Goal: Ask a question: Seek information or help from site administrators or community

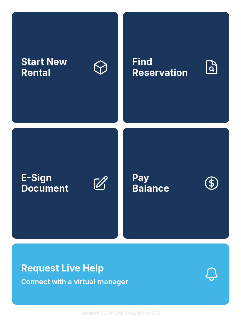
click at [192, 69] on span "Find Reservation" at bounding box center [165, 66] width 67 height 21
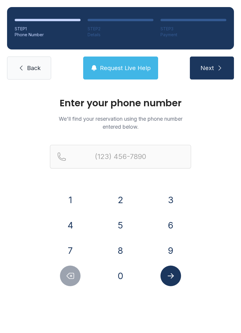
click at [20, 71] on icon at bounding box center [21, 67] width 7 height 7
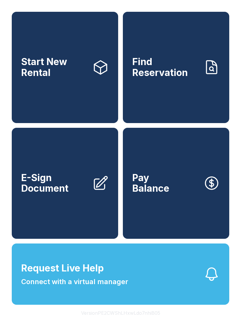
click at [81, 275] on span "Request Live Help" at bounding box center [62, 268] width 83 height 14
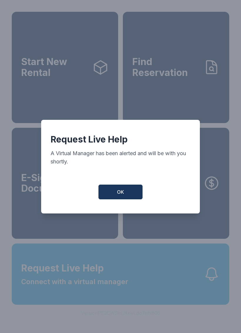
click at [127, 194] on button "OK" at bounding box center [121, 192] width 44 height 15
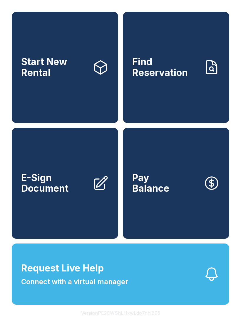
click at [104, 276] on span "Request Live Help Connect with a virtual manager" at bounding box center [74, 274] width 107 height 26
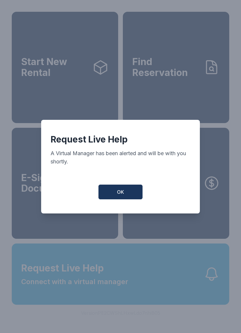
click at [121, 194] on span "OK" at bounding box center [120, 191] width 7 height 7
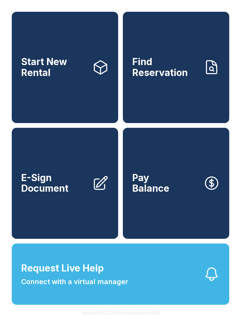
click at [78, 194] on span "E-Sign Document" at bounding box center [54, 182] width 67 height 21
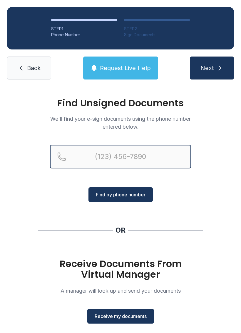
click at [134, 150] on input "Reservation phone number" at bounding box center [120, 157] width 141 height 24
type input "[PHONE_NUMBER]"
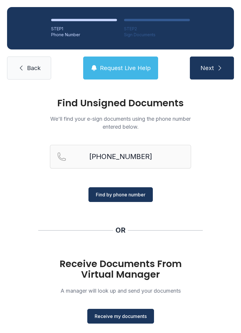
click at [127, 195] on span "Find by phone number" at bounding box center [121, 194] width 50 height 7
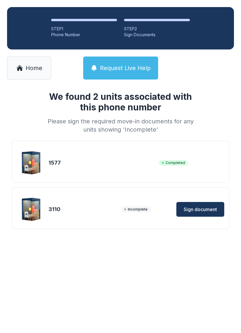
click at [137, 191] on div "3110 Incomplete Sign document" at bounding box center [121, 208] width 218 height 42
click at [202, 205] on button "Sign document" at bounding box center [201, 209] width 48 height 15
click at [30, 70] on span "Home" at bounding box center [34, 68] width 17 height 8
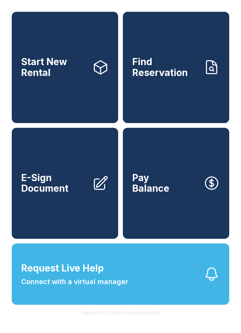
click at [186, 78] on span "Find Reservation" at bounding box center [165, 66] width 67 height 21
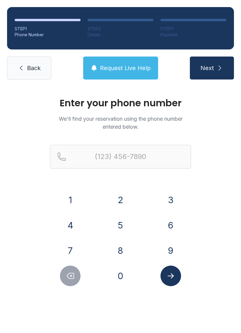
click at [169, 190] on button "3" at bounding box center [171, 200] width 21 height 21
click at [73, 201] on button "1" at bounding box center [70, 200] width 21 height 21
click at [116, 197] on button "2" at bounding box center [120, 200] width 21 height 21
click at [124, 247] on button "8" at bounding box center [120, 250] width 21 height 21
click at [127, 272] on button "0" at bounding box center [120, 275] width 21 height 21
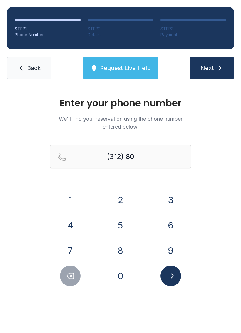
click at [118, 196] on button "2" at bounding box center [120, 200] width 21 height 21
click at [169, 225] on button "6" at bounding box center [171, 225] width 21 height 21
click at [124, 270] on button "0" at bounding box center [120, 275] width 21 height 21
click at [124, 245] on button "8" at bounding box center [120, 250] width 21 height 21
click at [121, 190] on button "2" at bounding box center [120, 200] width 21 height 21
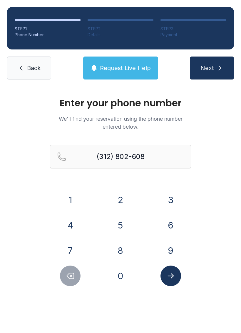
type input "[PHONE_NUMBER]"
click at [171, 278] on icon "Submit lookup form" at bounding box center [171, 275] width 9 height 9
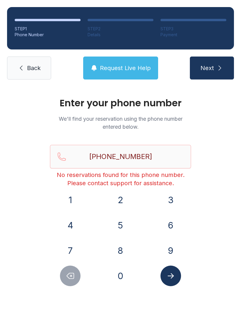
click at [127, 65] on span "Request Live Help" at bounding box center [125, 68] width 51 height 8
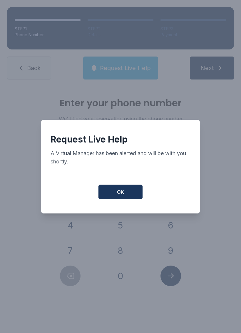
click at [126, 193] on button "OK" at bounding box center [121, 192] width 44 height 15
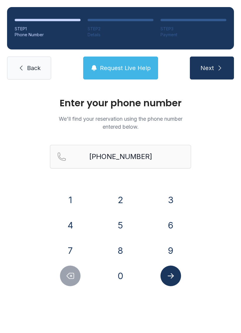
click at [31, 70] on span "Back" at bounding box center [34, 68] width 14 height 8
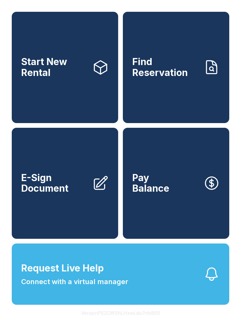
click at [113, 277] on span "Request Live Help Connect with a virtual manager" at bounding box center [74, 274] width 107 height 26
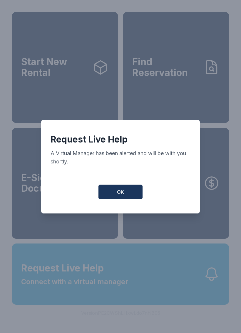
click at [122, 195] on span "OK" at bounding box center [120, 191] width 7 height 7
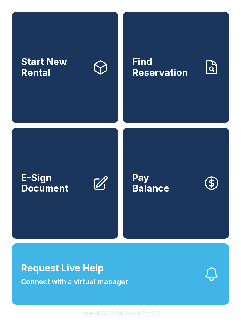
click at [125, 287] on span "Connect with a virtual manager" at bounding box center [74, 281] width 107 height 11
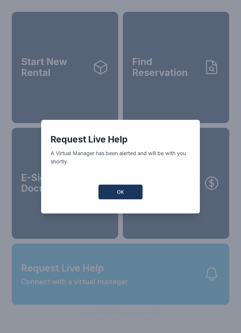
click at [125, 213] on div "Request Live Help A Virtual Manager has been alerted and will be with you short…" at bounding box center [120, 167] width 159 height 94
click at [128, 195] on button "OK" at bounding box center [121, 192] width 44 height 15
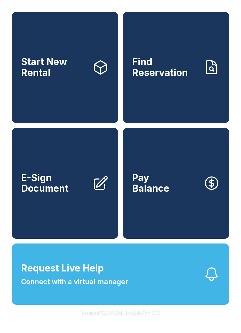
click at [122, 282] on span "Request Live Help Connect with a virtual manager" at bounding box center [74, 274] width 107 height 26
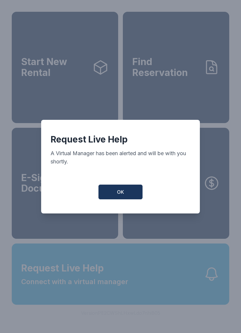
click at [130, 198] on button "OK" at bounding box center [121, 192] width 44 height 15
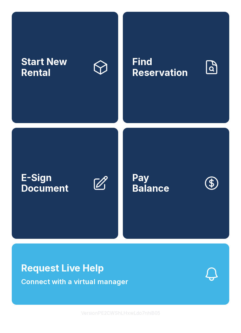
click at [109, 287] on span "Request Live Help Connect with a virtual manager" at bounding box center [74, 274] width 107 height 26
